Goal: Task Accomplishment & Management: Use online tool/utility

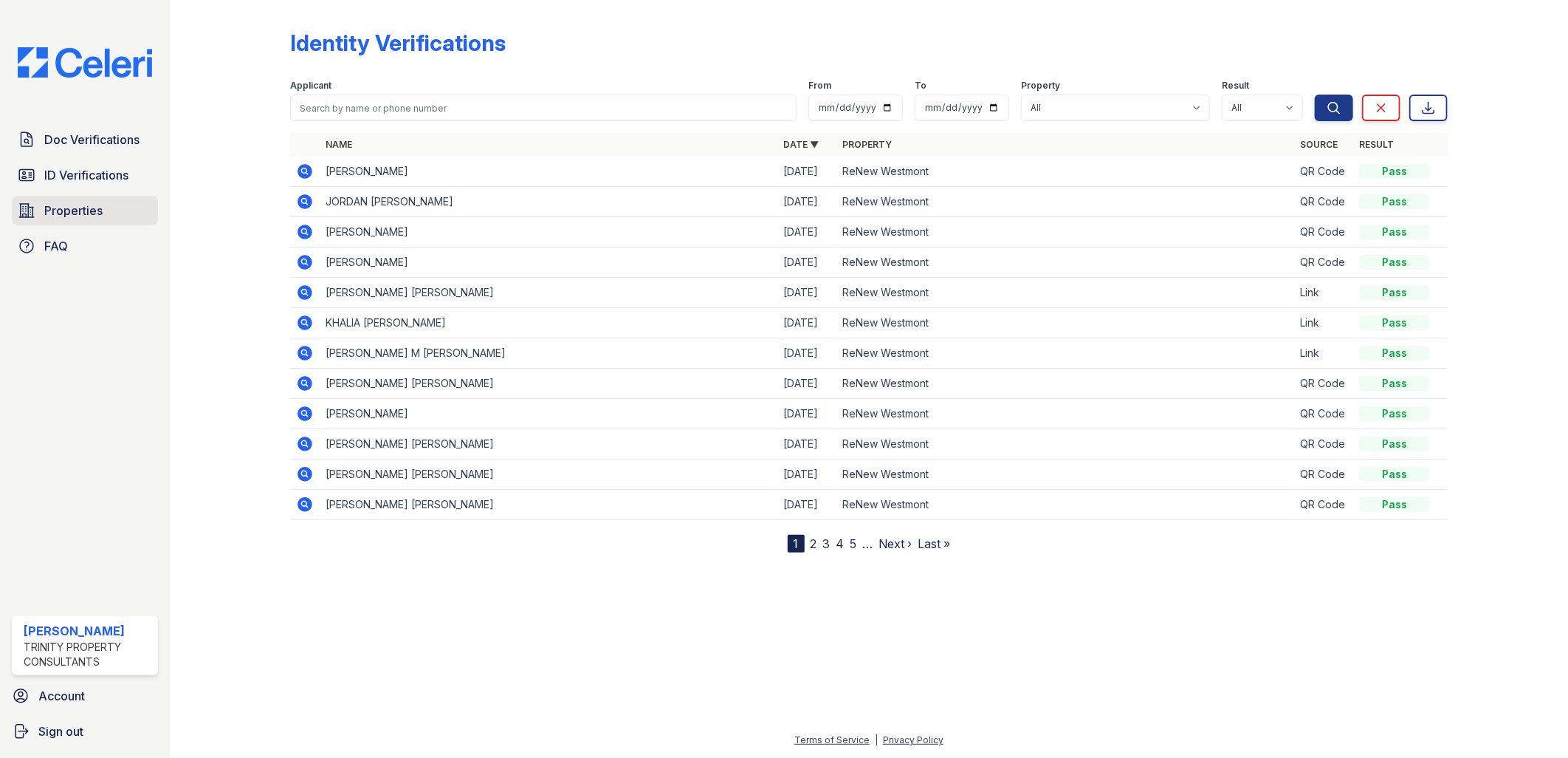
click at [85, 205] on span "Properties" at bounding box center [73, 211] width 59 height 18
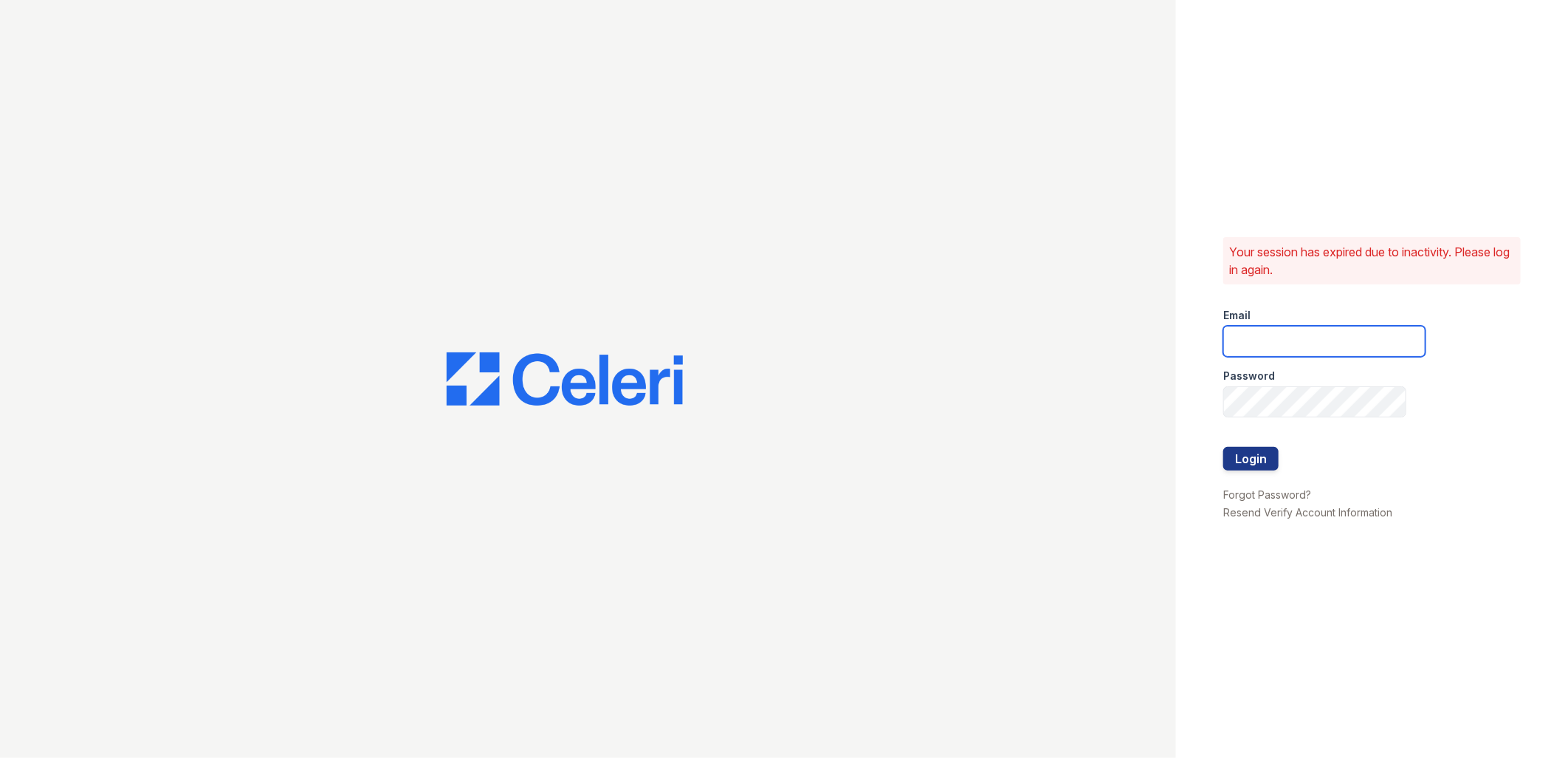
type input "tdeltoro@trinity-pm.com"
click at [1258, 458] on button "Login" at bounding box center [1251, 458] width 55 height 24
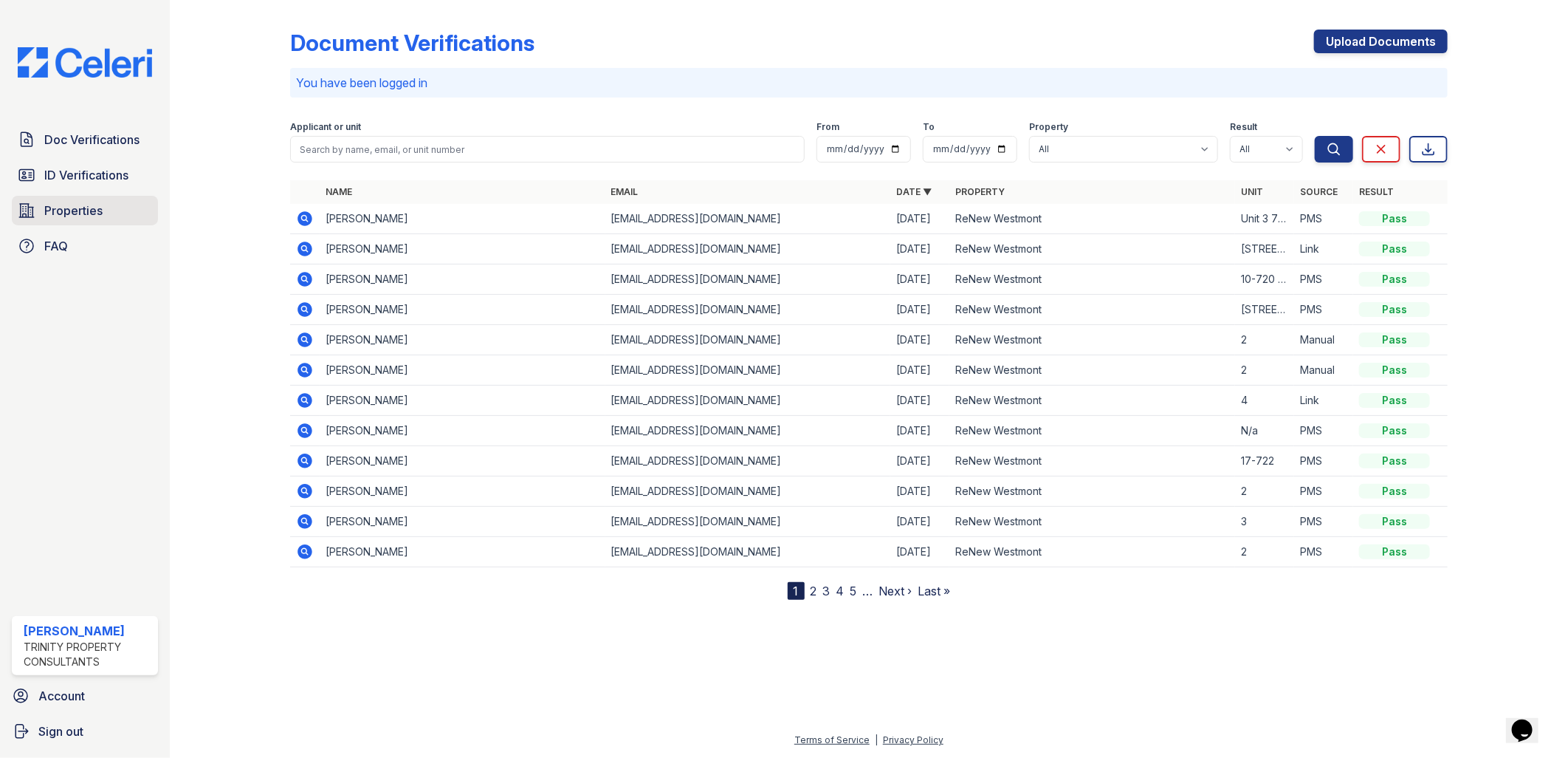
click at [93, 205] on span "Properties" at bounding box center [73, 211] width 59 height 18
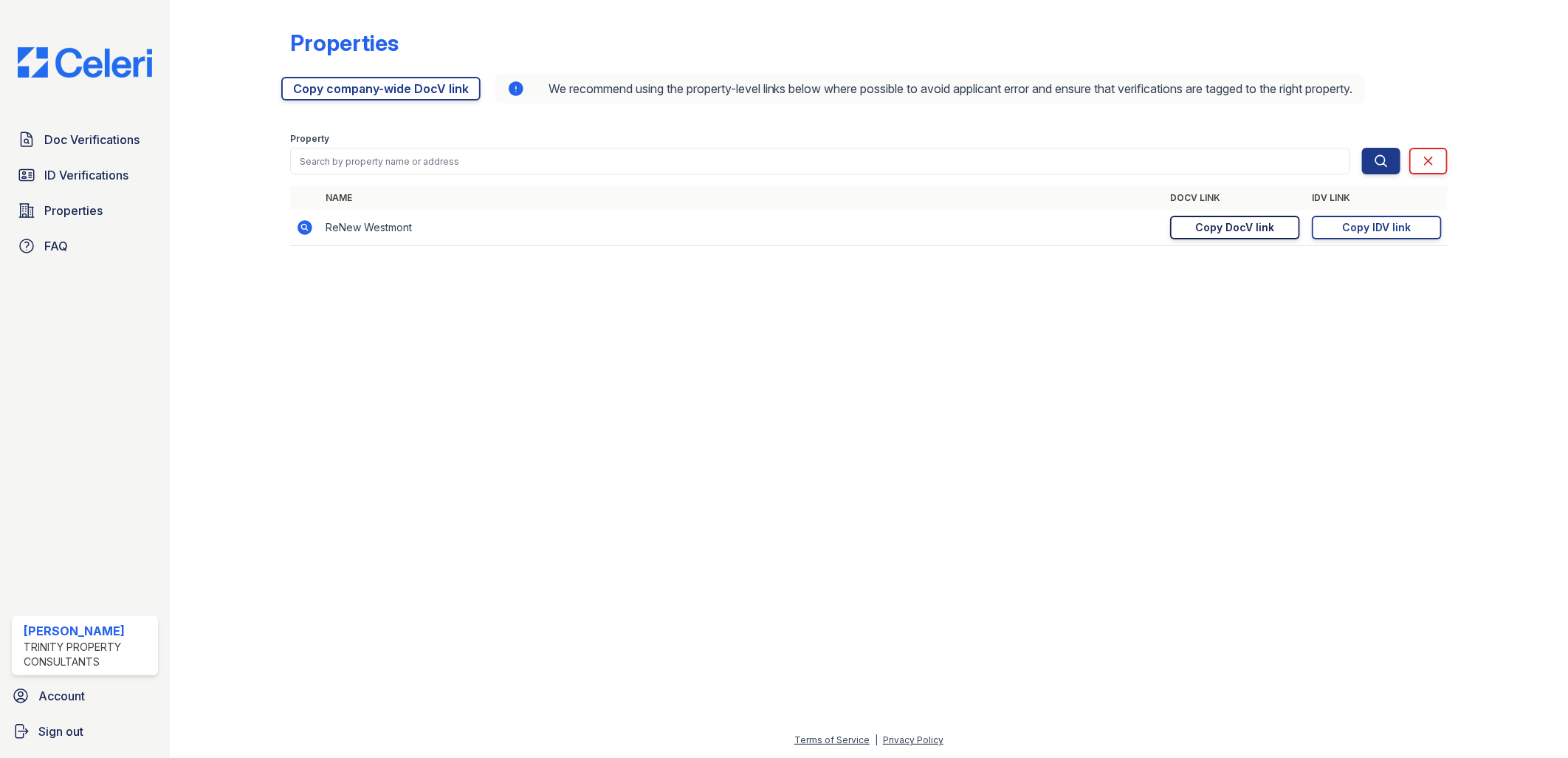
click at [1253, 231] on div "Copy DocV link" at bounding box center [1235, 228] width 79 height 15
